Goal: Information Seeking & Learning: Learn about a topic

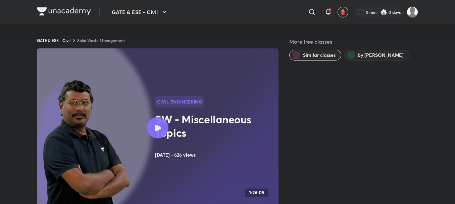
click at [106, 40] on link "Solid Waste Management" at bounding box center [101, 40] width 48 height 5
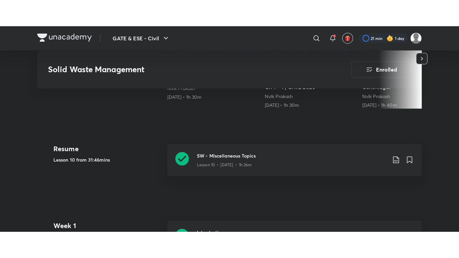
scroll to position [252, 0]
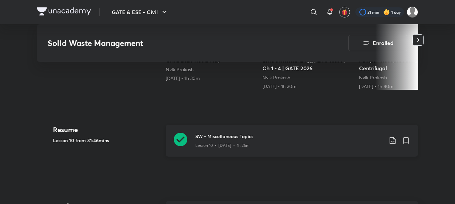
click at [181, 143] on icon at bounding box center [180, 139] width 13 height 13
